Goal: Check status: Check status

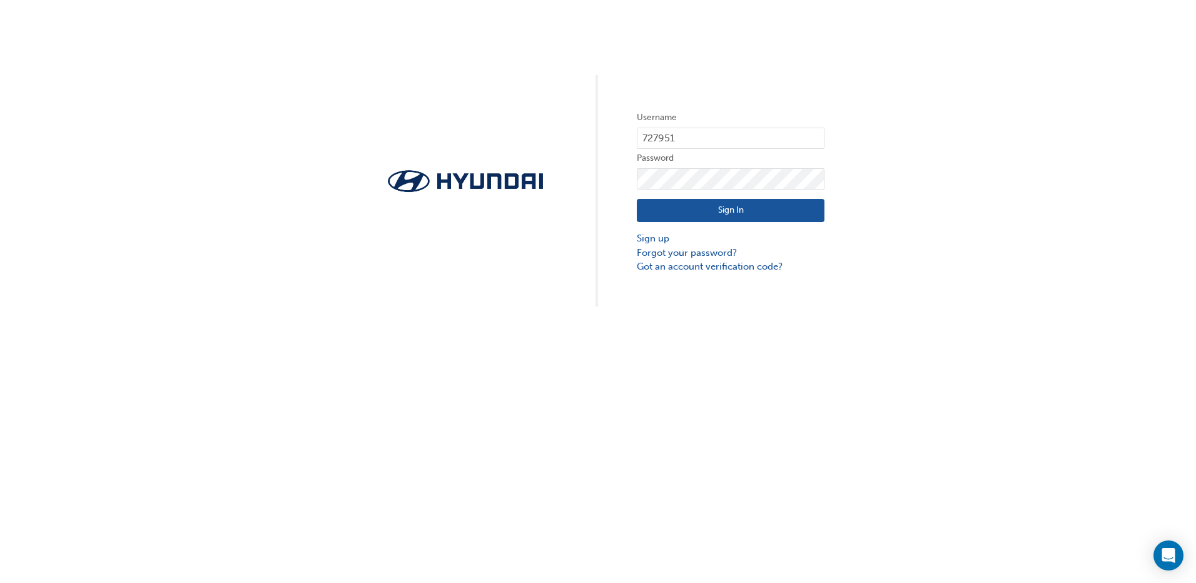
click at [709, 210] on button "Sign In" at bounding box center [731, 211] width 188 height 24
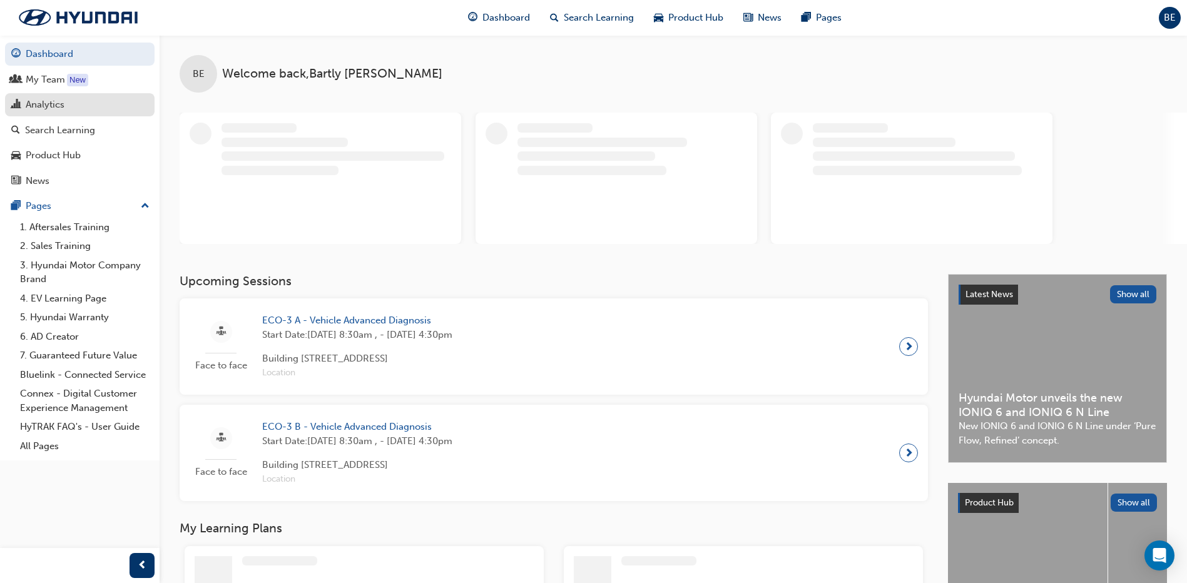
click at [41, 107] on div "Analytics" at bounding box center [45, 105] width 39 height 14
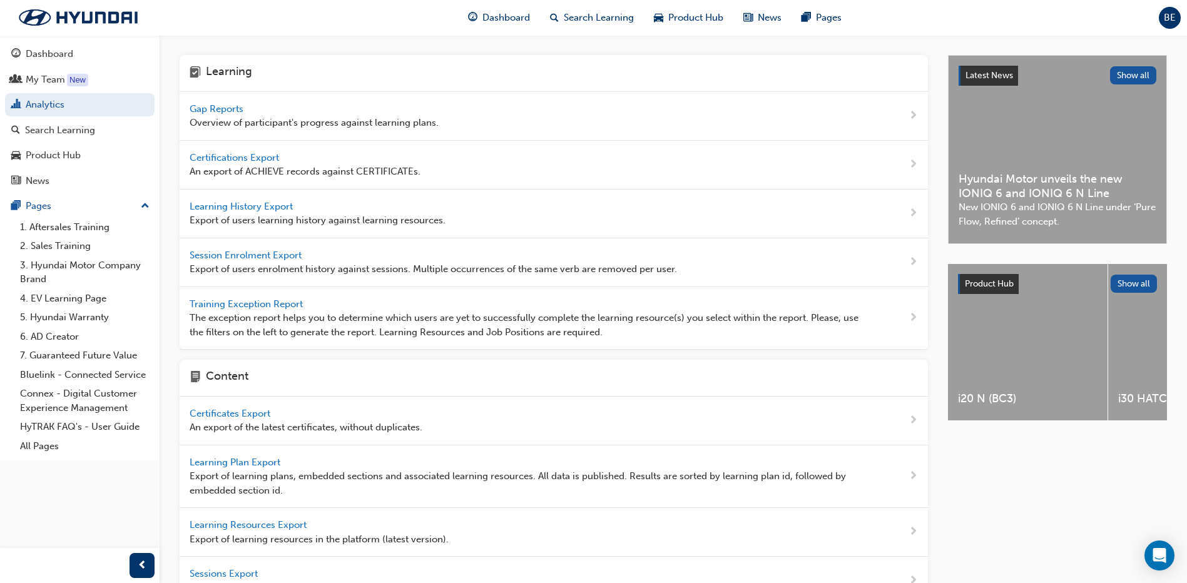
click at [223, 113] on span "Gap Reports" at bounding box center [218, 108] width 56 height 11
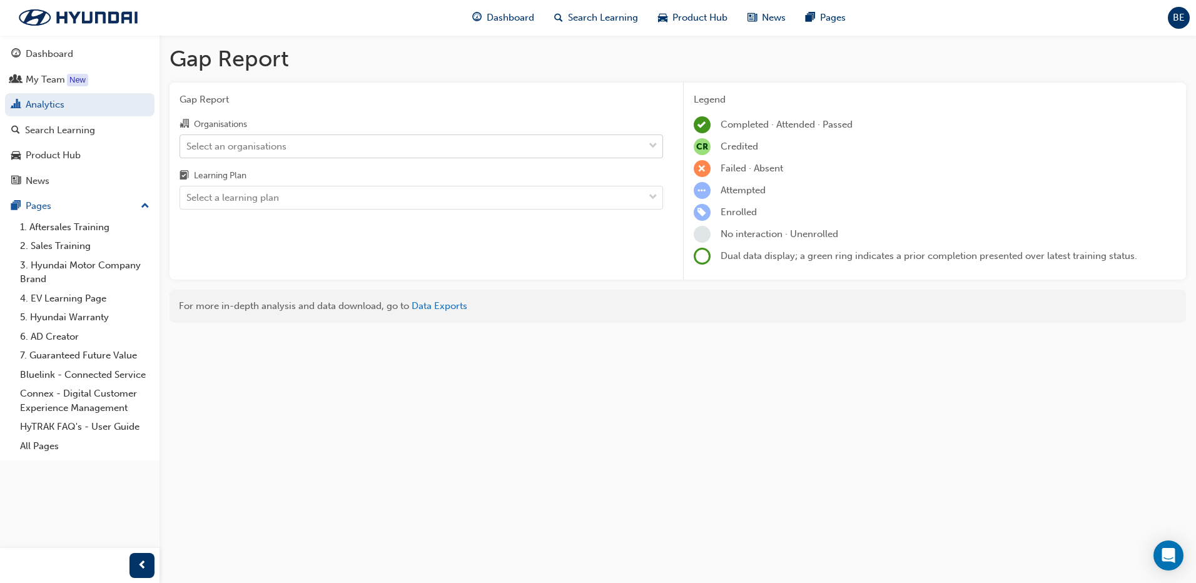
click at [228, 151] on div "Select an organisations" at bounding box center [236, 146] width 100 height 14
click at [188, 151] on input "Organisations Select an organisations" at bounding box center [186, 145] width 1 height 11
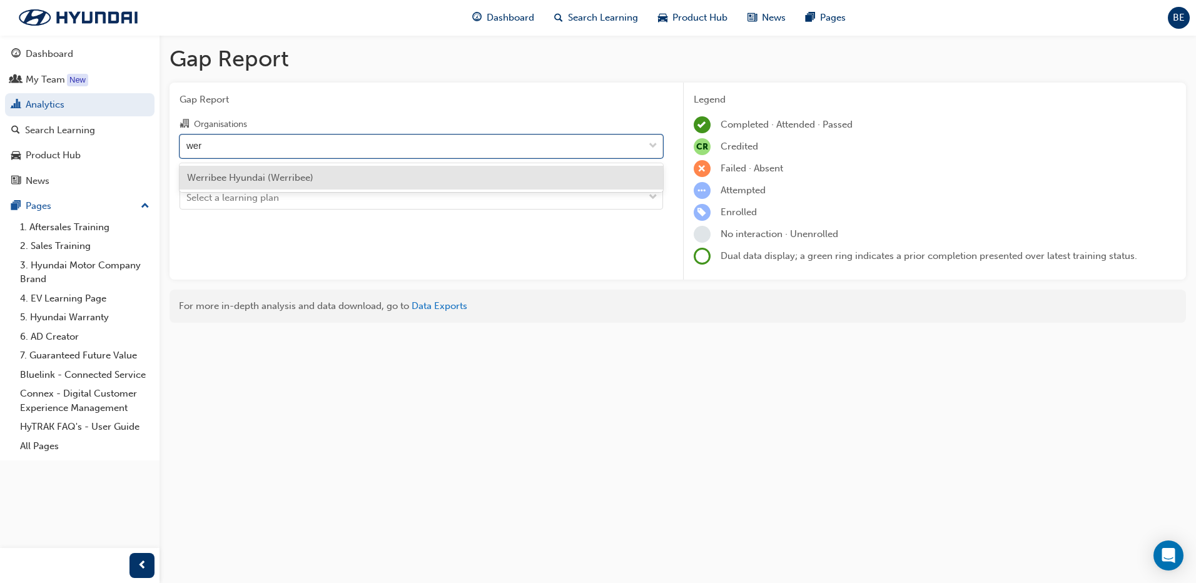
type input "werr"
click at [230, 166] on div "Werribee Hyundai (Werribee)" at bounding box center [422, 178] width 484 height 24
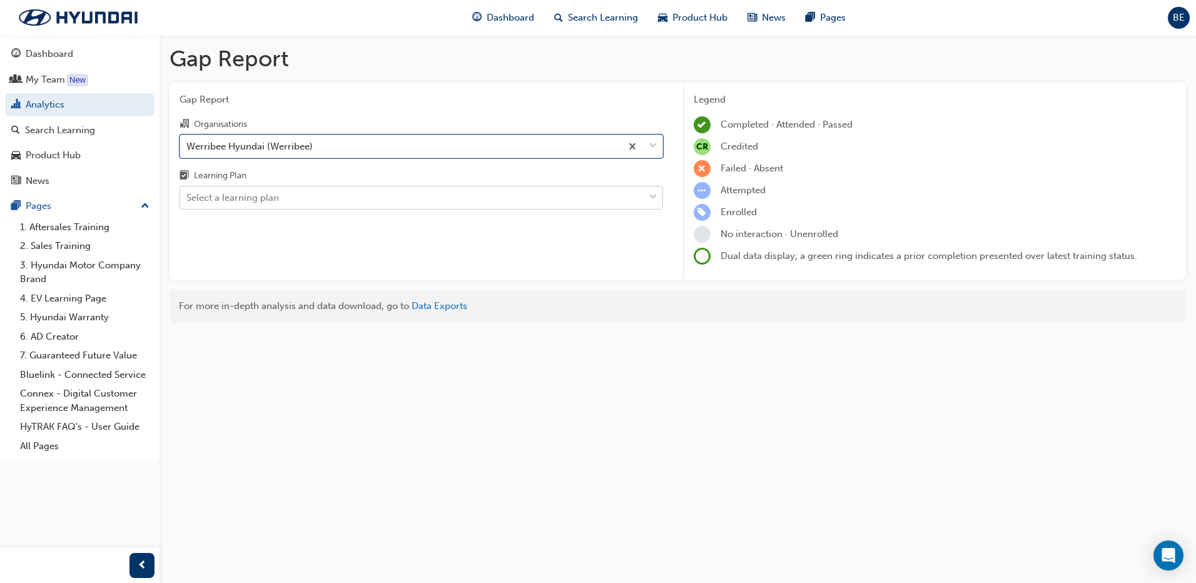
click at [224, 205] on div "Select a learning plan" at bounding box center [412, 198] width 464 height 22
click at [188, 203] on input "Learning Plan Select a learning plan" at bounding box center [186, 197] width 1 height 11
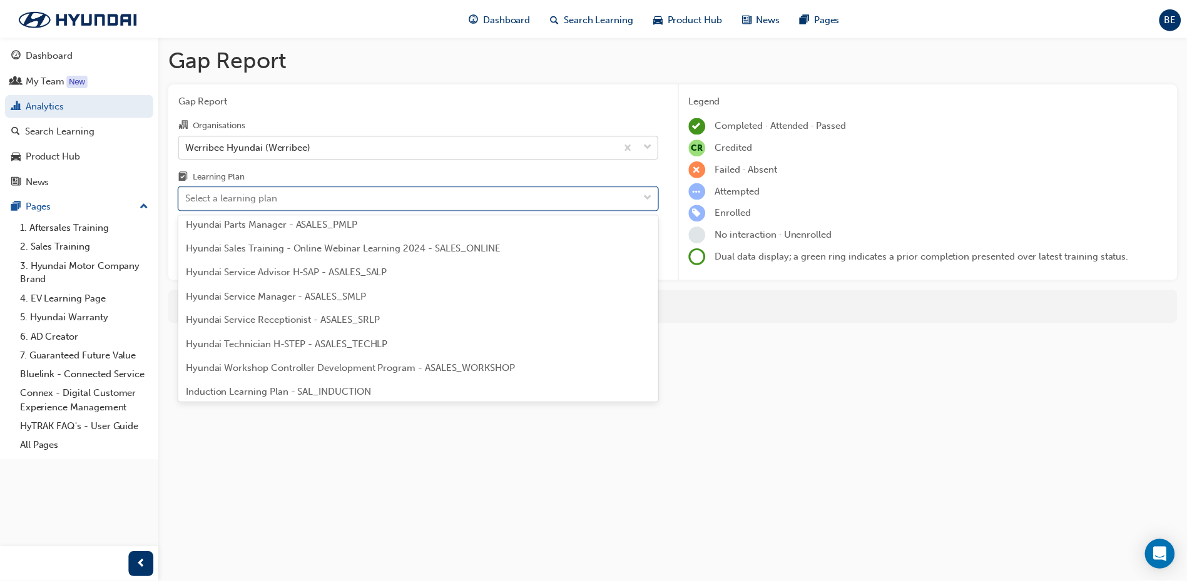
scroll to position [348, 0]
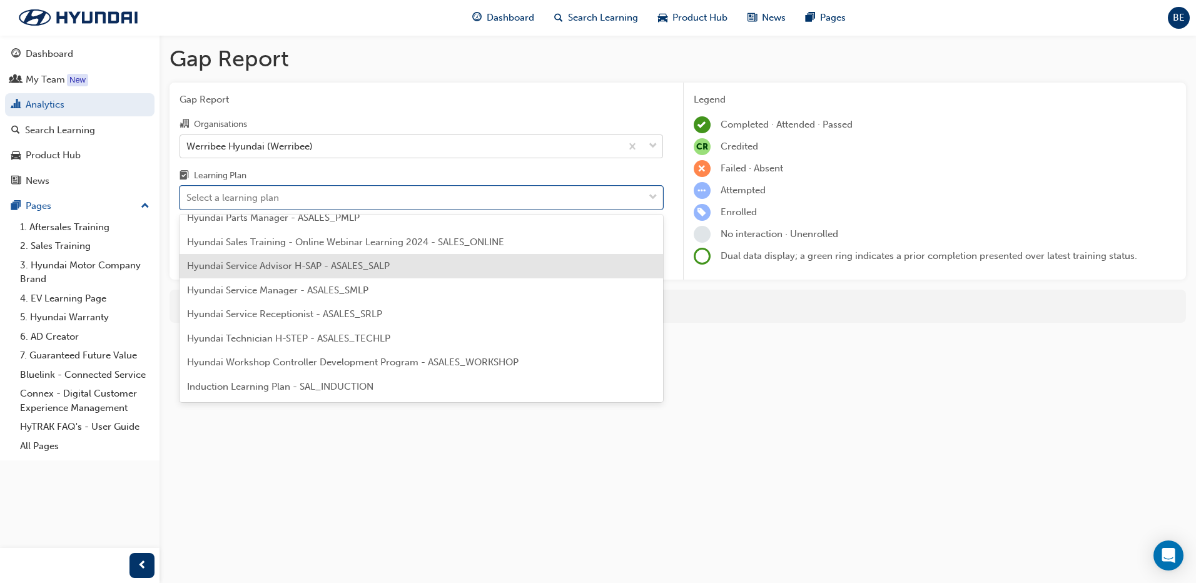
click at [557, 273] on div "Hyundai Service Advisor H-SAP - ASALES_SALP" at bounding box center [422, 266] width 484 height 24
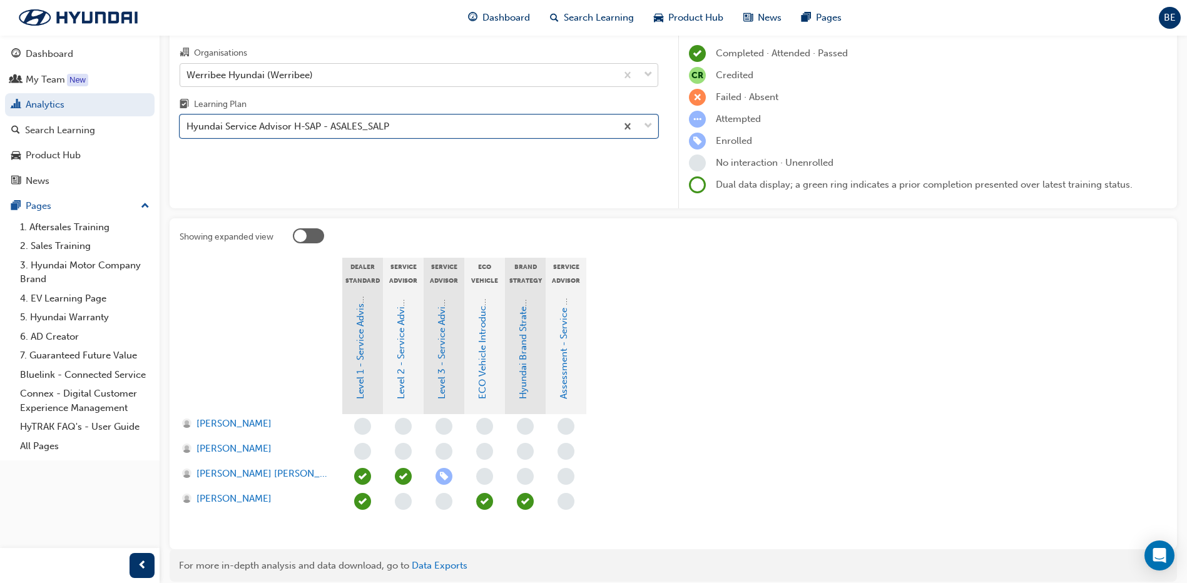
scroll to position [72, 0]
